Goal: Task Accomplishment & Management: Manage account settings

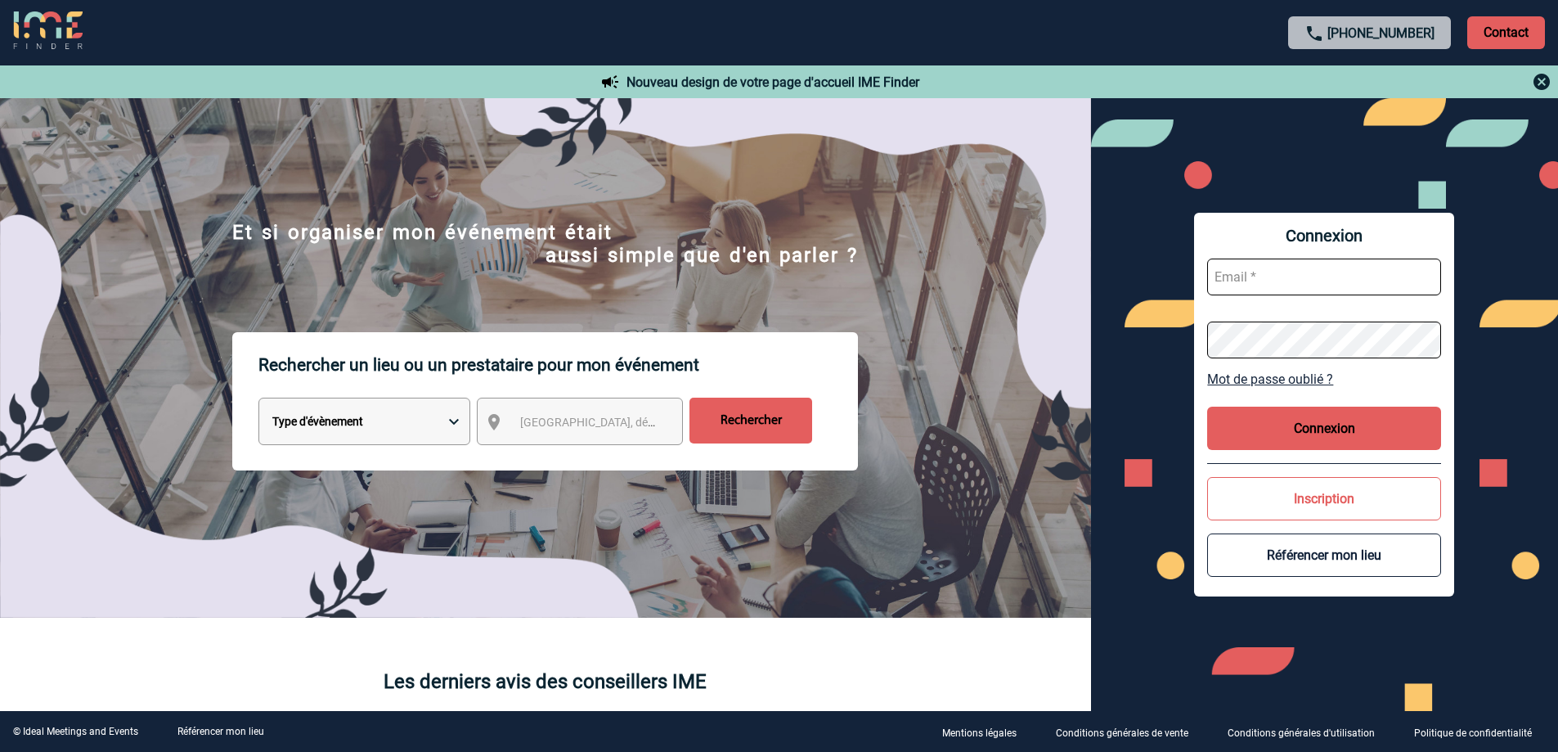
click at [1253, 294] on input "text" at bounding box center [1324, 276] width 234 height 37
paste input "[EMAIL_ADDRESS][DOMAIN_NAME]"
type input "[EMAIL_ADDRESS][DOMAIN_NAME]"
click at [1298, 402] on div "Connexion [EMAIL_ADDRESS][DOMAIN_NAME] Mot de passe oublié ? Connexion Inscript…" at bounding box center [1324, 405] width 260 height 384
click at [1299, 422] on button "Connexion" at bounding box center [1324, 427] width 234 height 43
